Goal: Task Accomplishment & Management: Complete application form

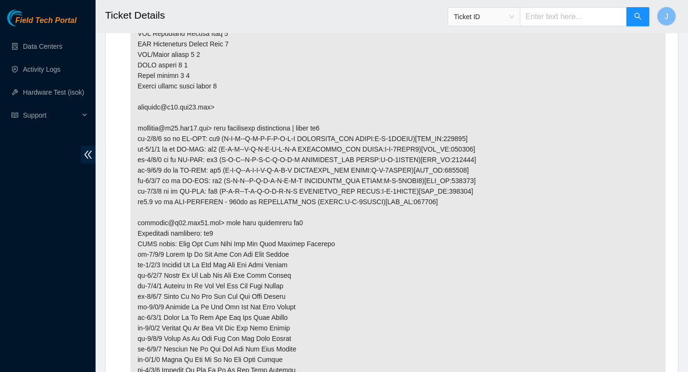
scroll to position [1162, 0]
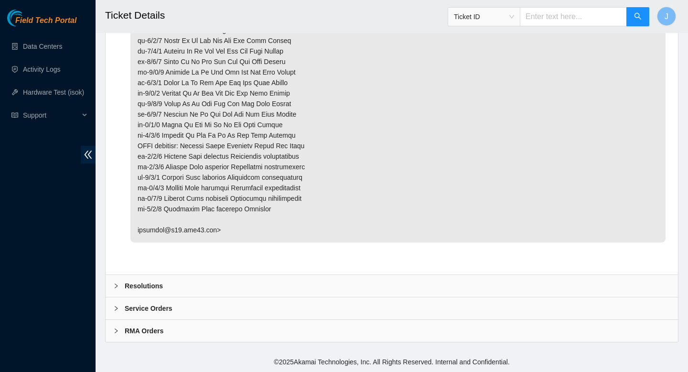
click at [140, 286] on b "Resolutions" at bounding box center [144, 286] width 38 height 11
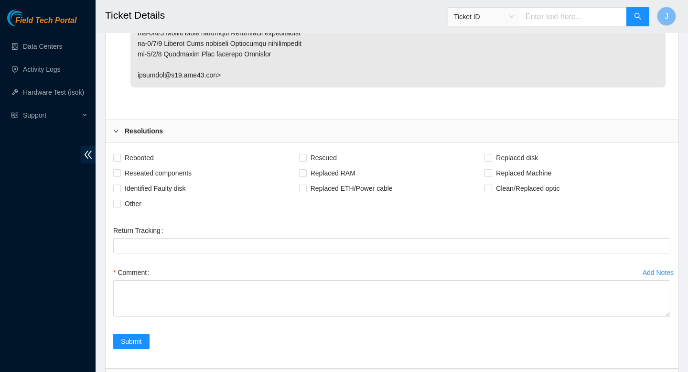
scroll to position [1326, 0]
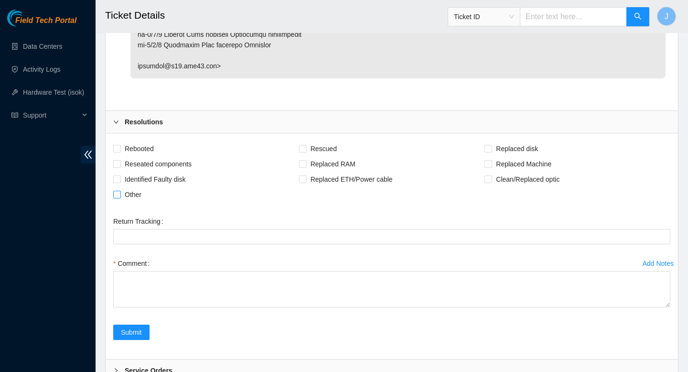
click at [119, 194] on input "Other" at bounding box center [116, 194] width 7 height 7
checkbox input "true"
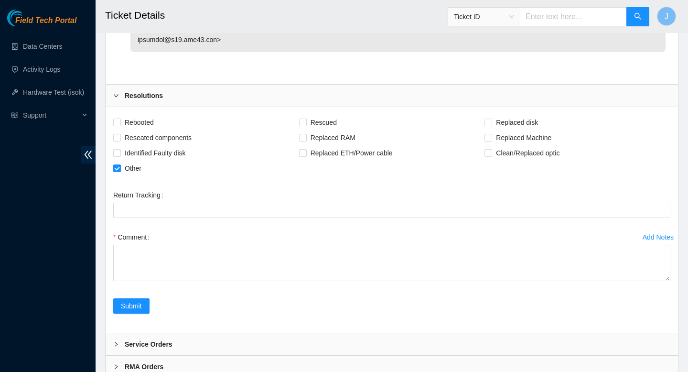
scroll to position [1388, 0]
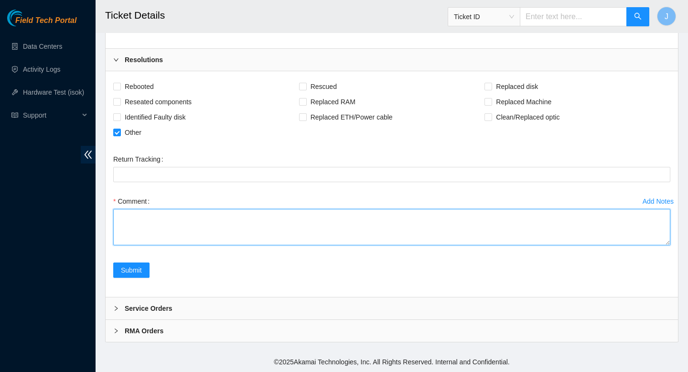
click at [225, 222] on textarea "Comment" at bounding box center [391, 227] width 557 height 36
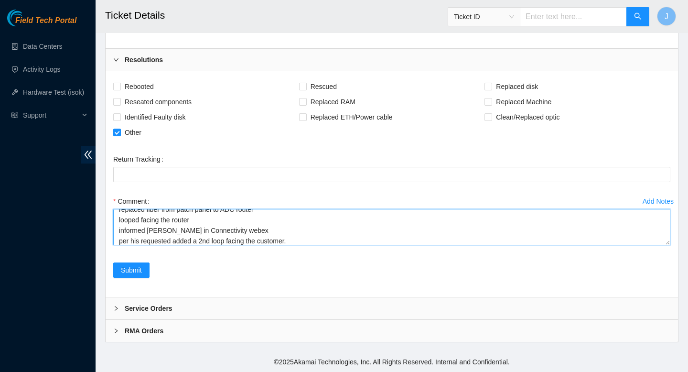
scroll to position [39, 0]
type textarea "verified path hand trace fiber replaced fiber from patch panel to ADC router lo…"
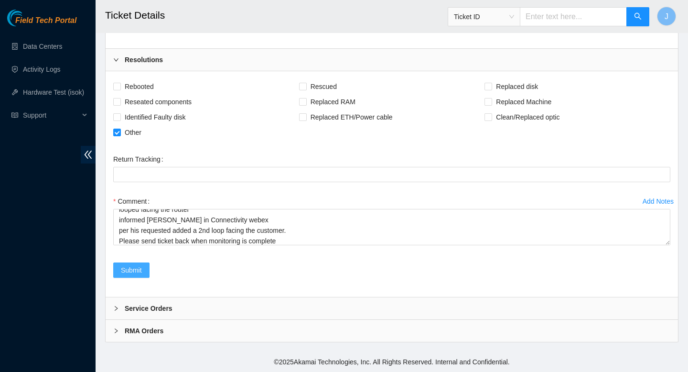
click at [134, 270] on span "Submit" at bounding box center [131, 270] width 21 height 11
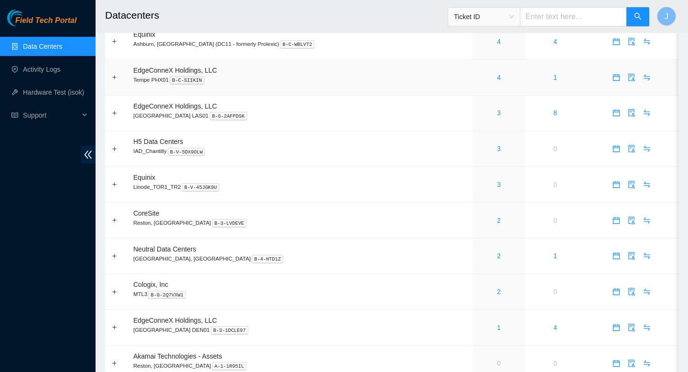
scroll to position [338, 0]
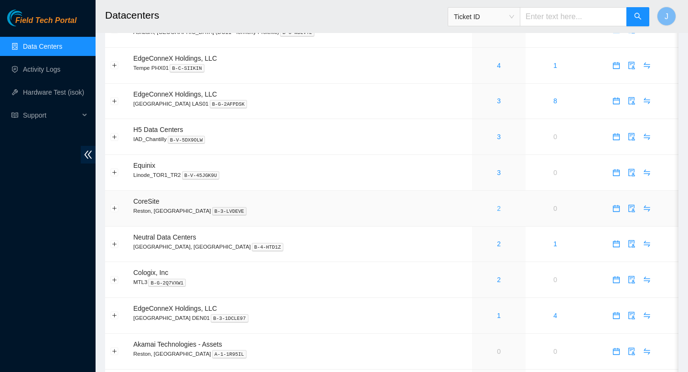
click at [497, 212] on link "2" at bounding box center [499, 209] width 4 height 8
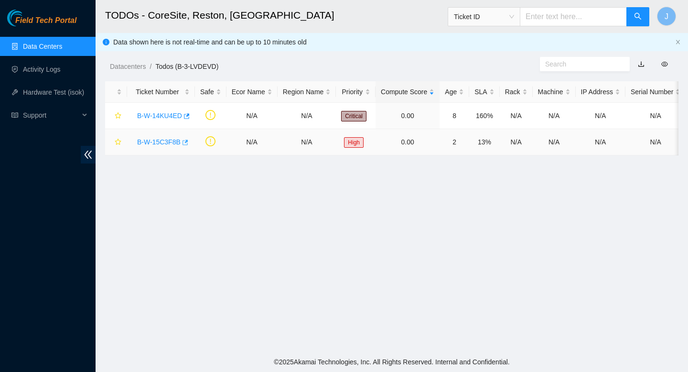
click at [186, 143] on icon "button" at bounding box center [184, 142] width 7 height 7
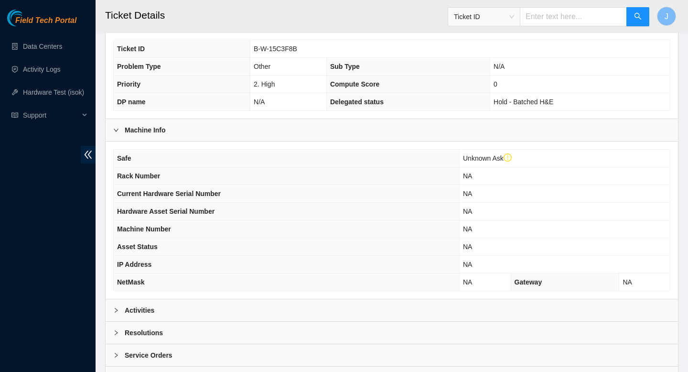
scroll to position [253, 0]
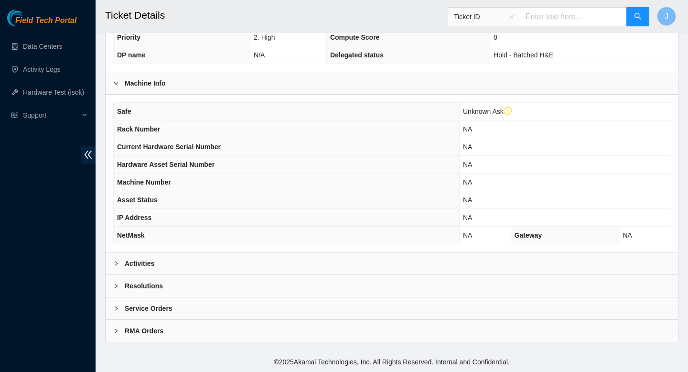
click at [249, 259] on div "Activities" at bounding box center [392, 263] width 573 height 22
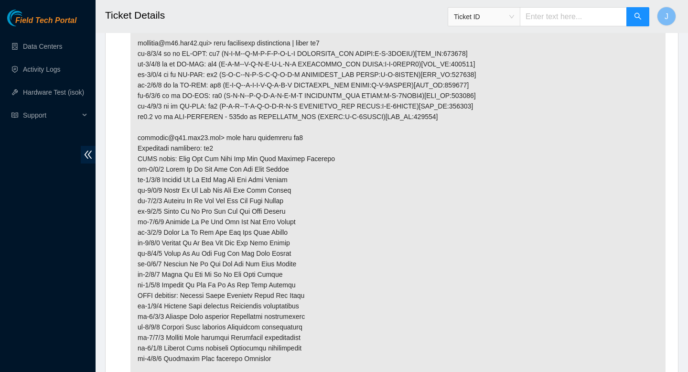
scroll to position [1162, 0]
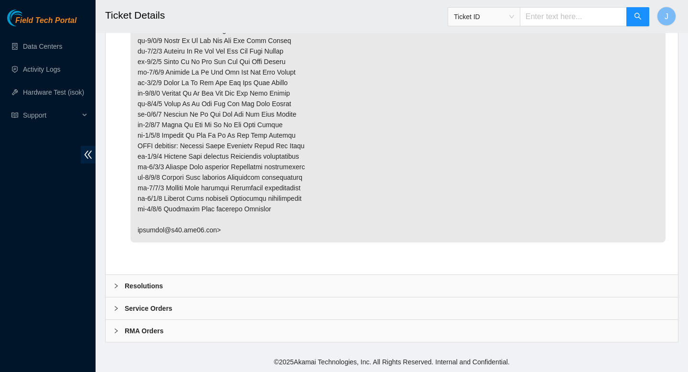
click at [268, 292] on div "Resolutions" at bounding box center [392, 286] width 573 height 22
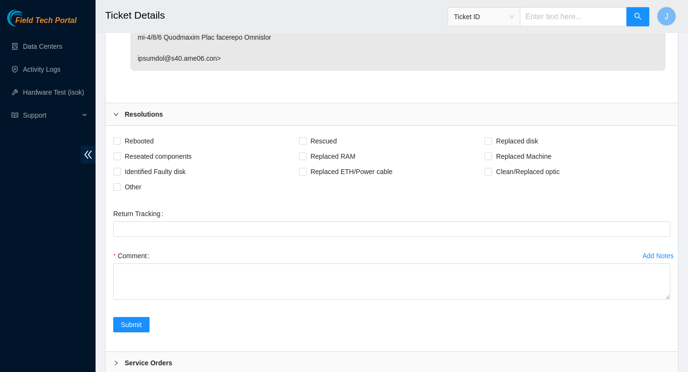
scroll to position [1388, 0]
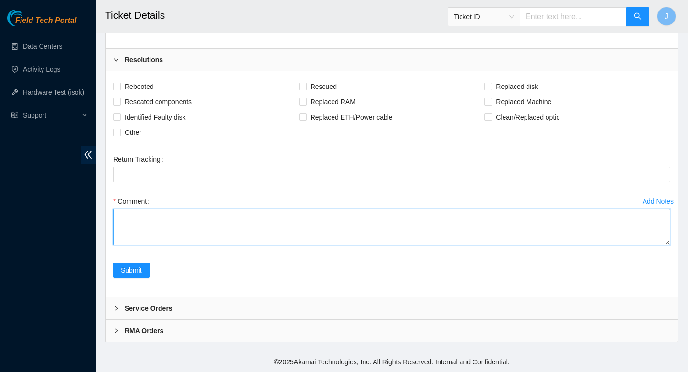
click at [205, 230] on textarea "Comment" at bounding box center [391, 227] width 557 height 36
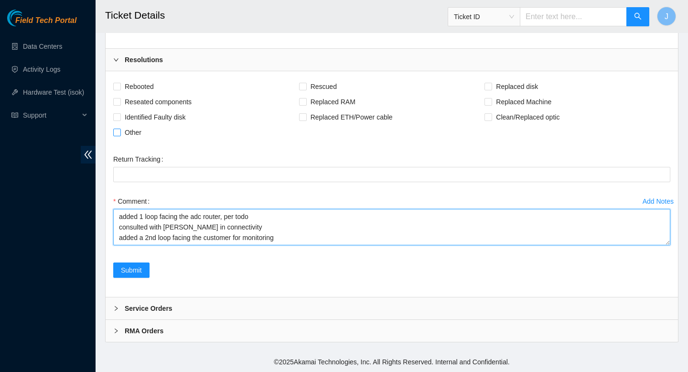
type textarea "added 1 loop facing the adc router, per todo consulted with Dana in connectivit…"
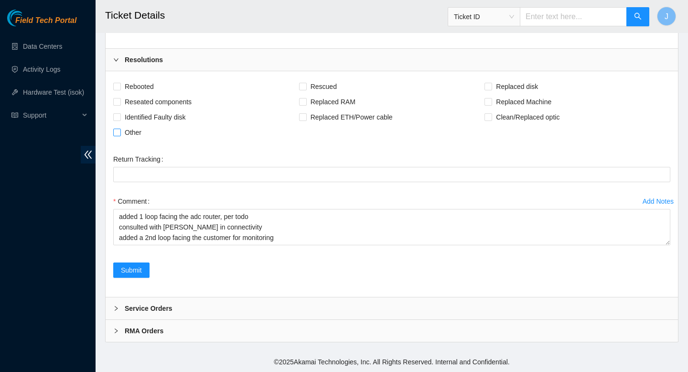
click at [119, 129] on input "Other" at bounding box center [116, 132] width 7 height 7
checkbox input "true"
click at [135, 279] on div "Submit" at bounding box center [131, 275] width 44 height 27
click at [140, 269] on span "Submit" at bounding box center [131, 270] width 21 height 11
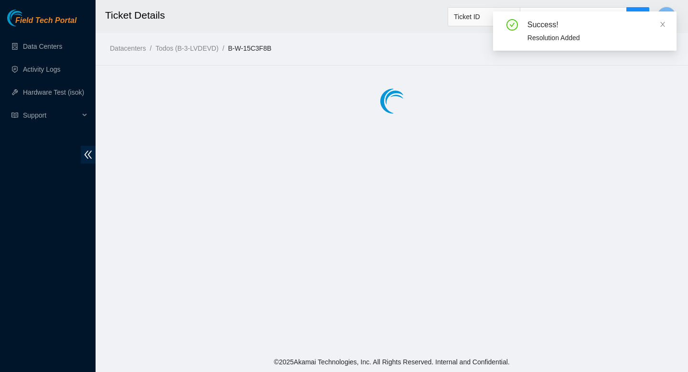
scroll to position [0, 0]
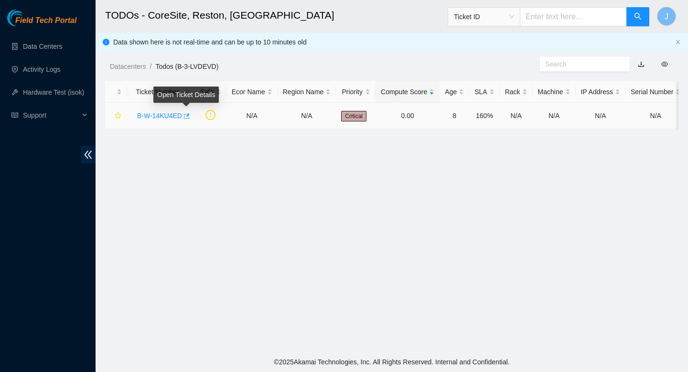
click at [187, 116] on icon "button" at bounding box center [186, 116] width 7 height 7
